Goal: Task Accomplishment & Management: Manage account settings

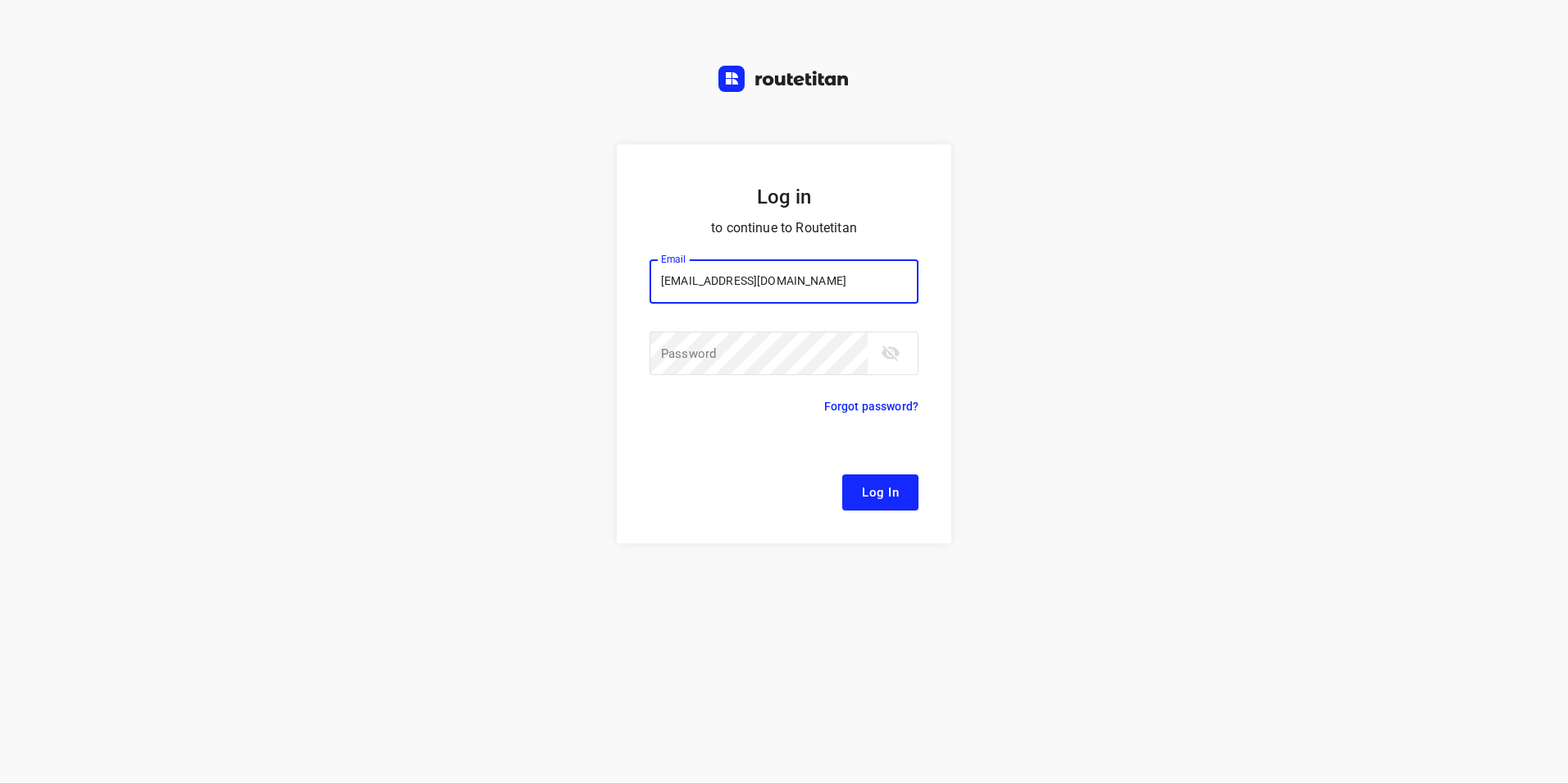
type input "[EMAIL_ADDRESS][DOMAIN_NAME]"
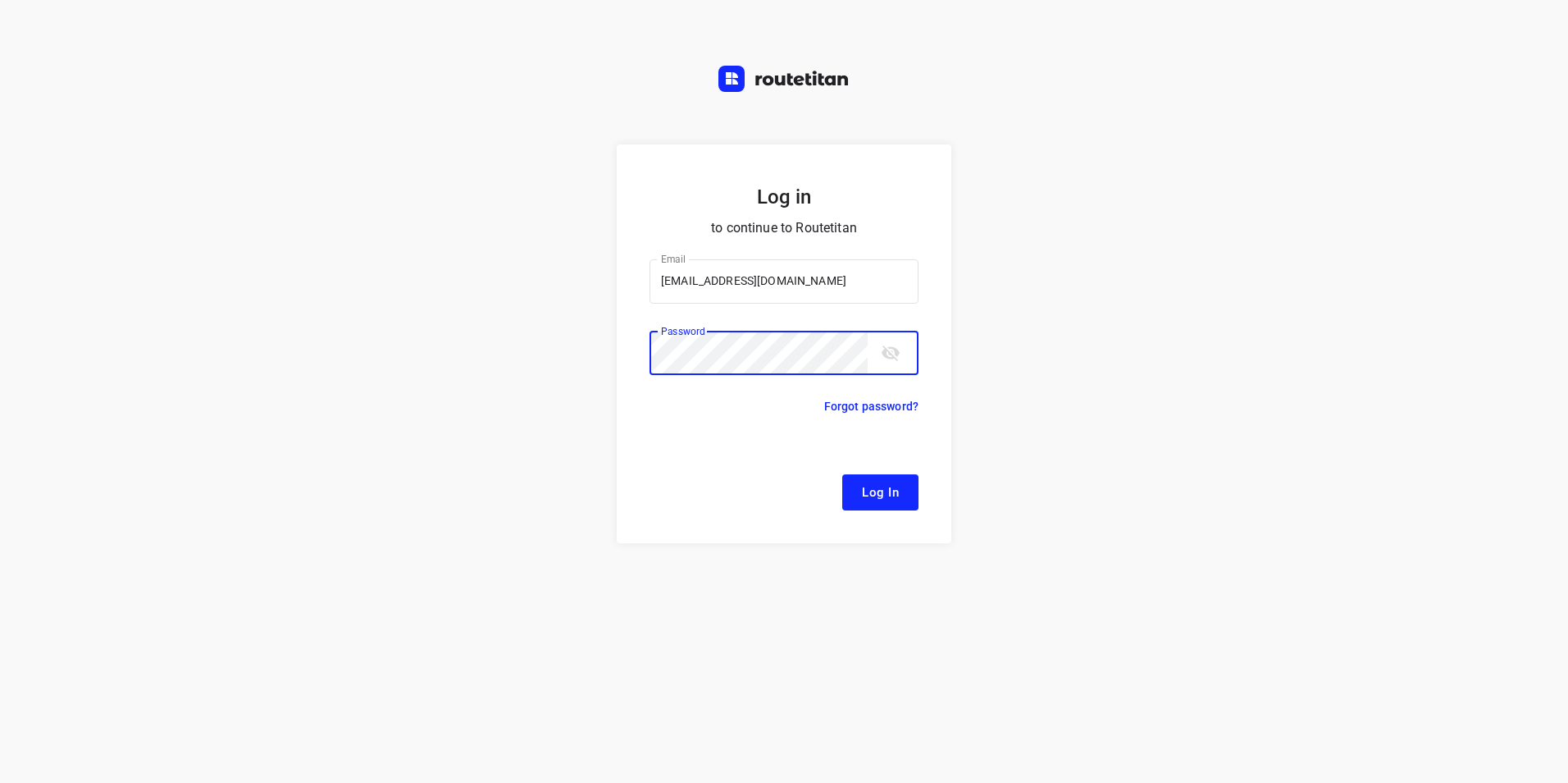
click at [898, 488] on span "Log In" at bounding box center [881, 492] width 37 height 22
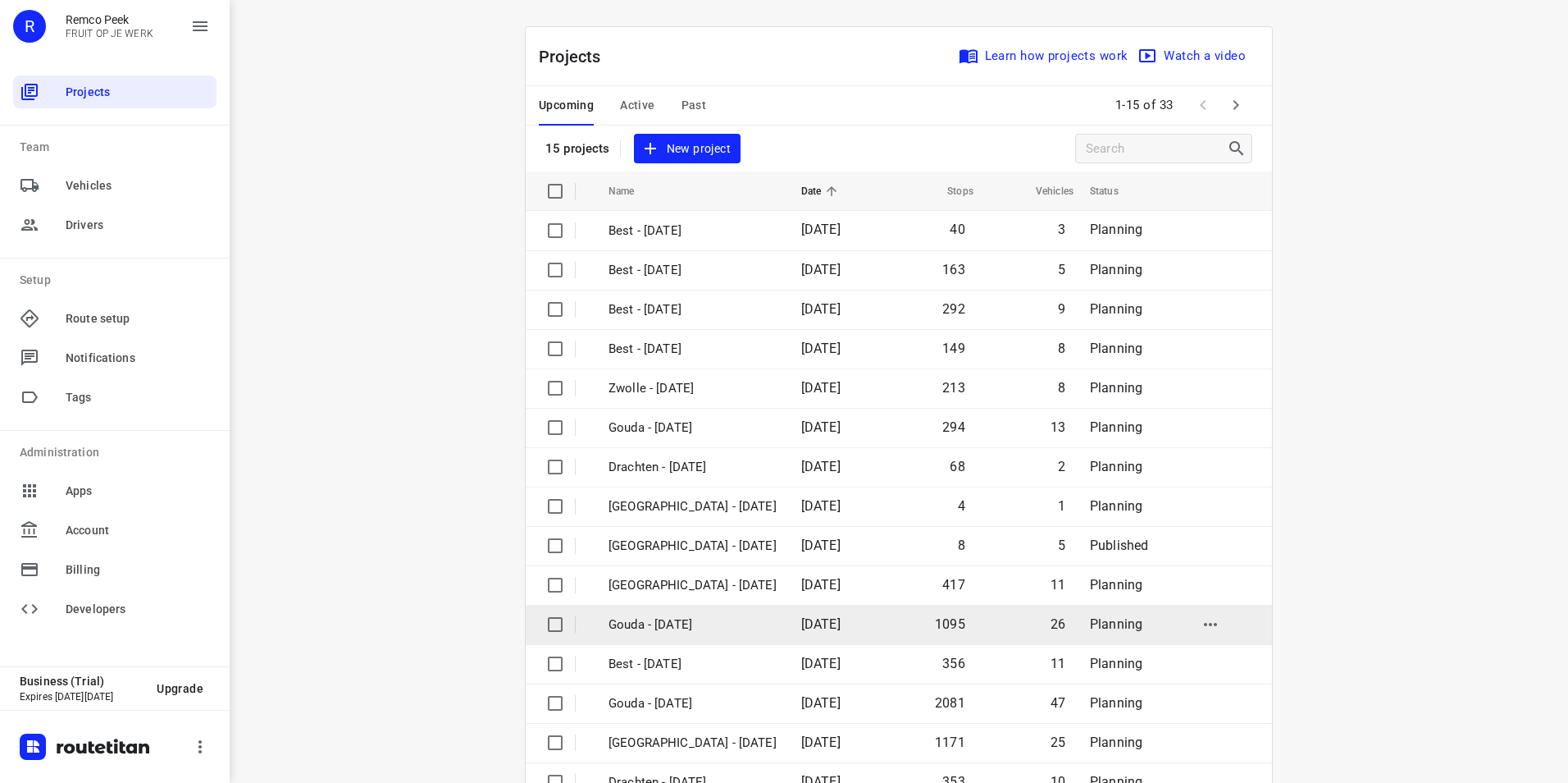
click at [701, 620] on p "Gouda - [DATE]" at bounding box center [693, 624] width 168 height 19
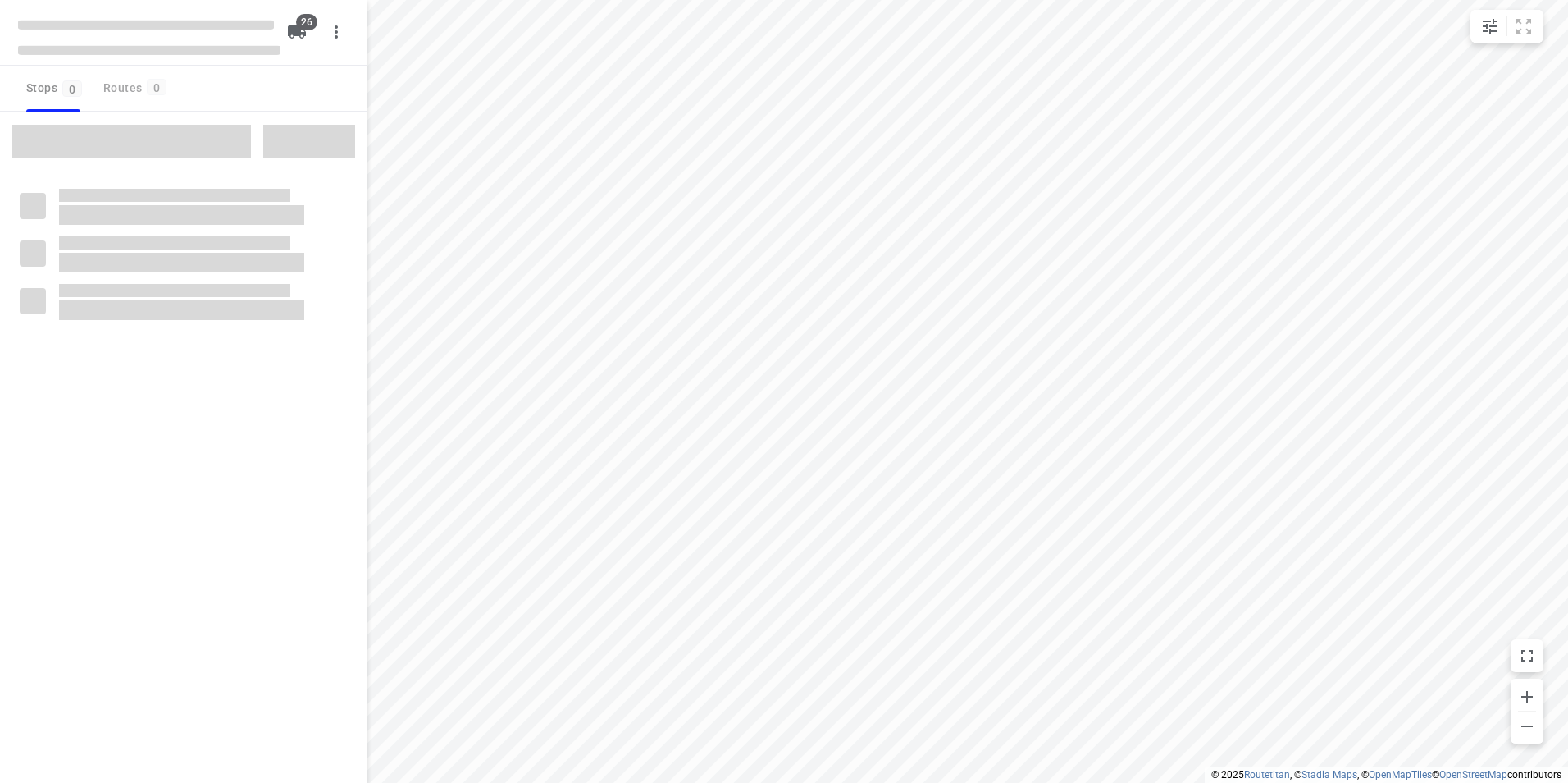
checkbox input "true"
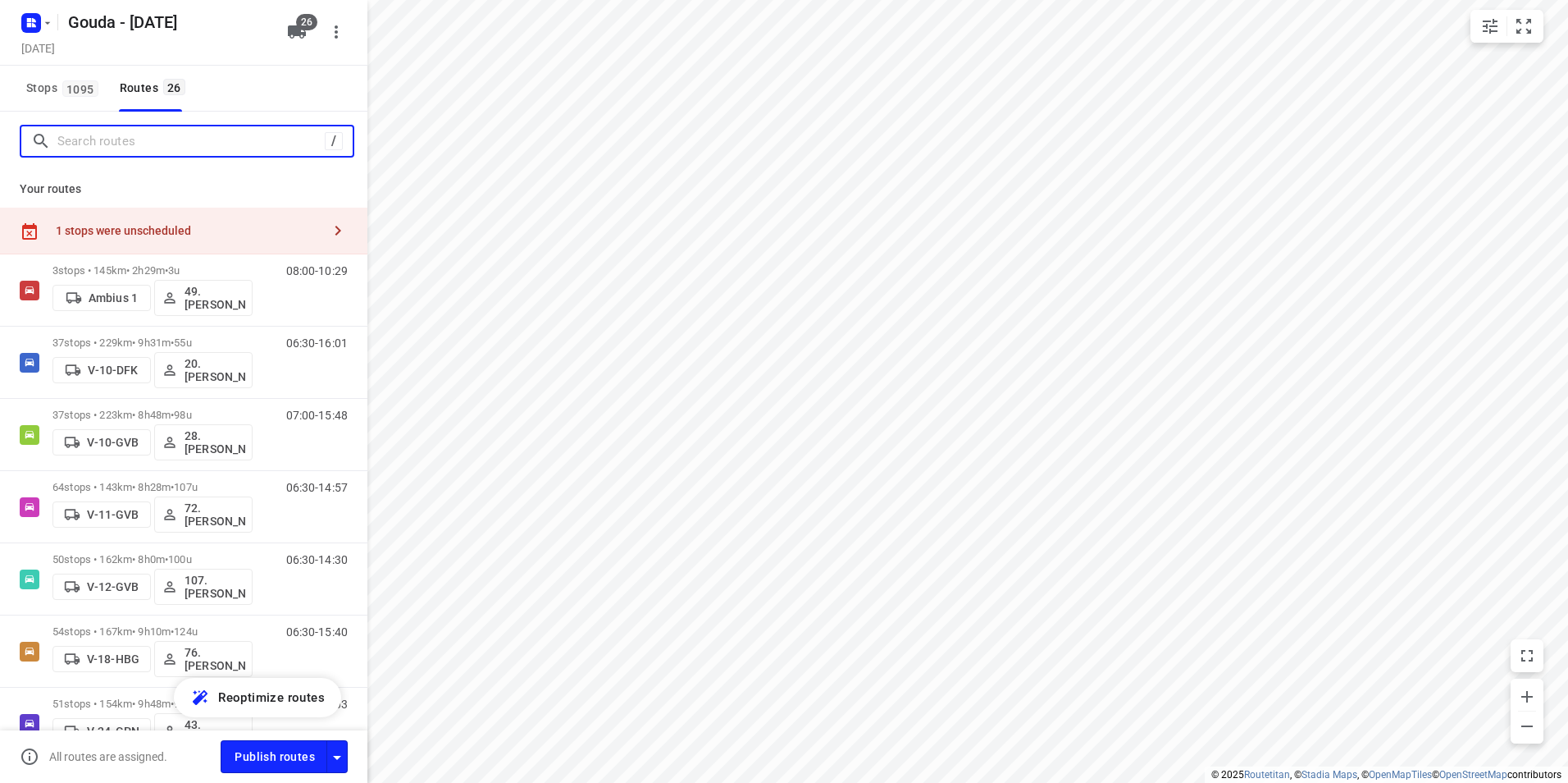
click at [204, 146] on input "Search routes" at bounding box center [190, 141] width 268 height 25
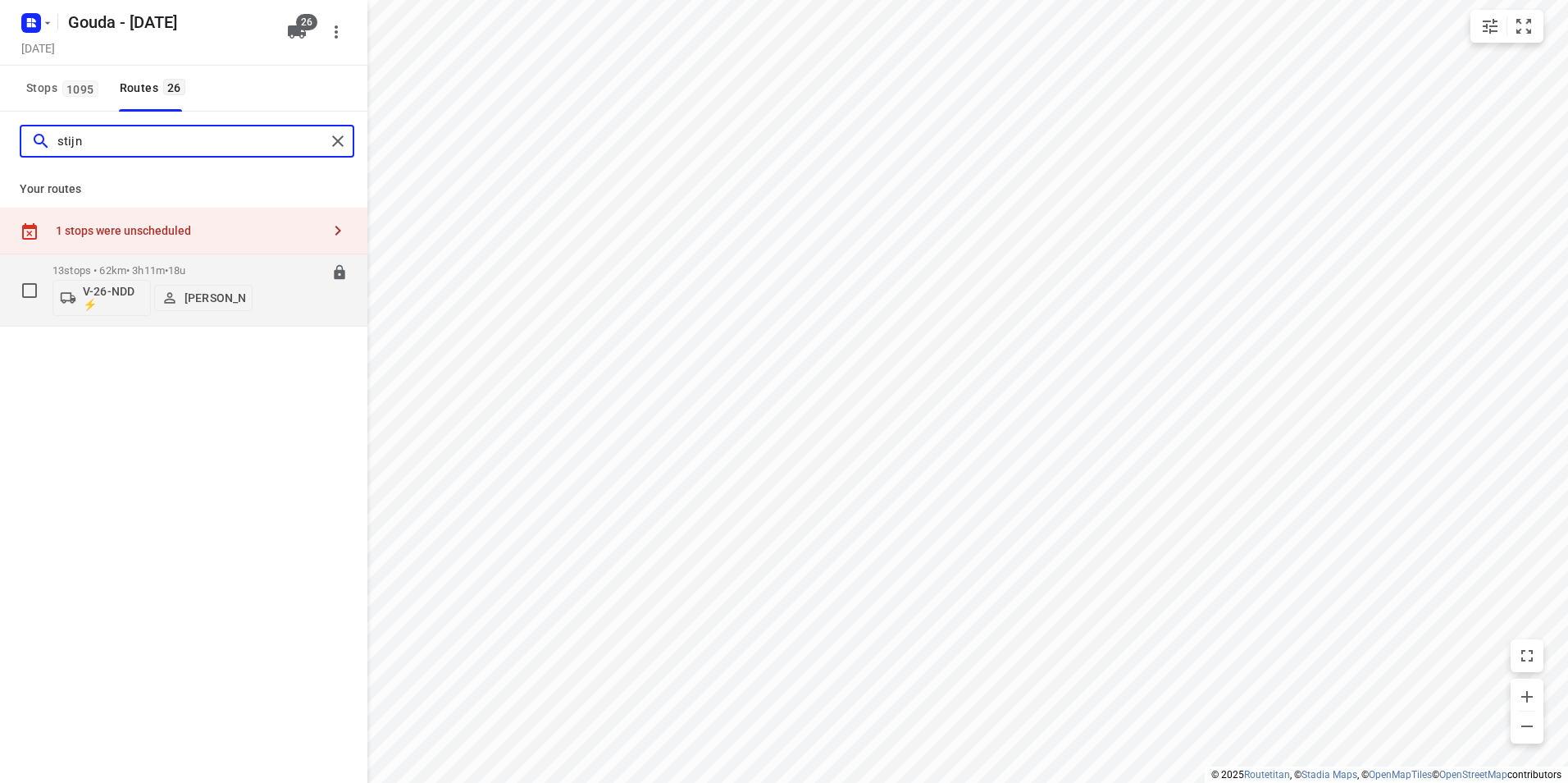
type input "stijn"
click at [165, 268] on p "13 stops • 62km • 3h11m • 18u" at bounding box center [152, 270] width 200 height 12
